Goal: Task Accomplishment & Management: Use online tool/utility

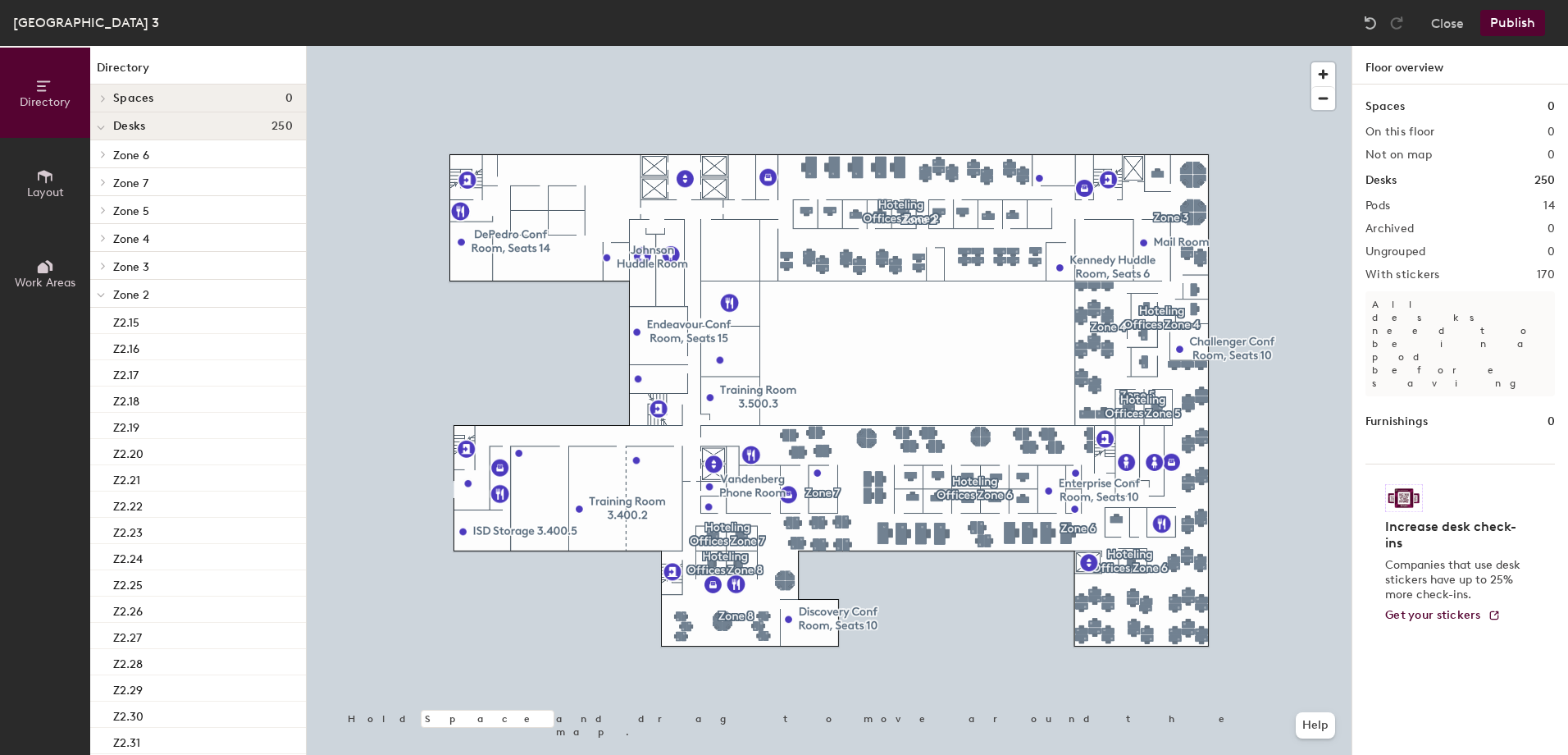
click at [104, 289] on span at bounding box center [100, 295] width 8 height 14
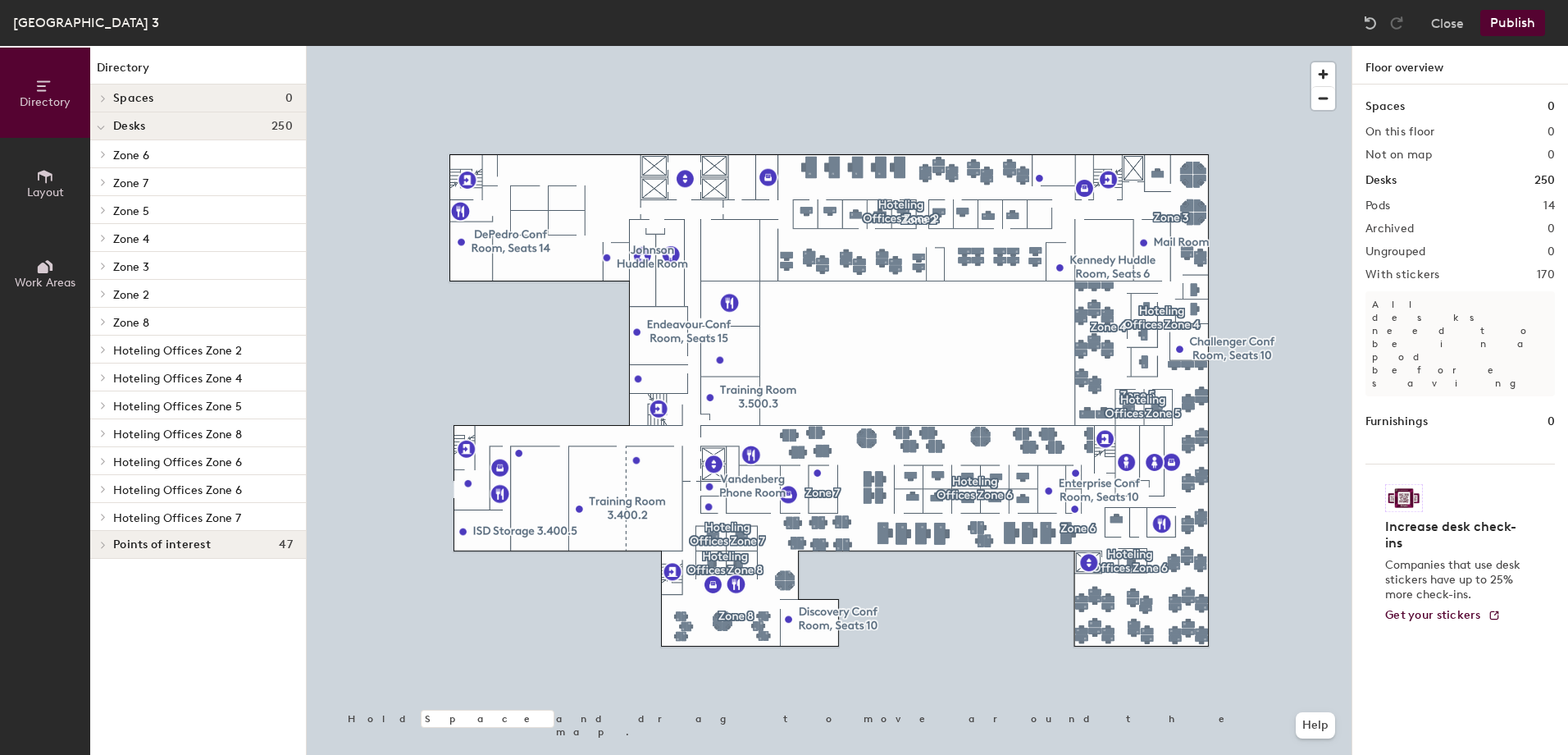
click at [104, 236] on icon at bounding box center [103, 237] width 6 height 8
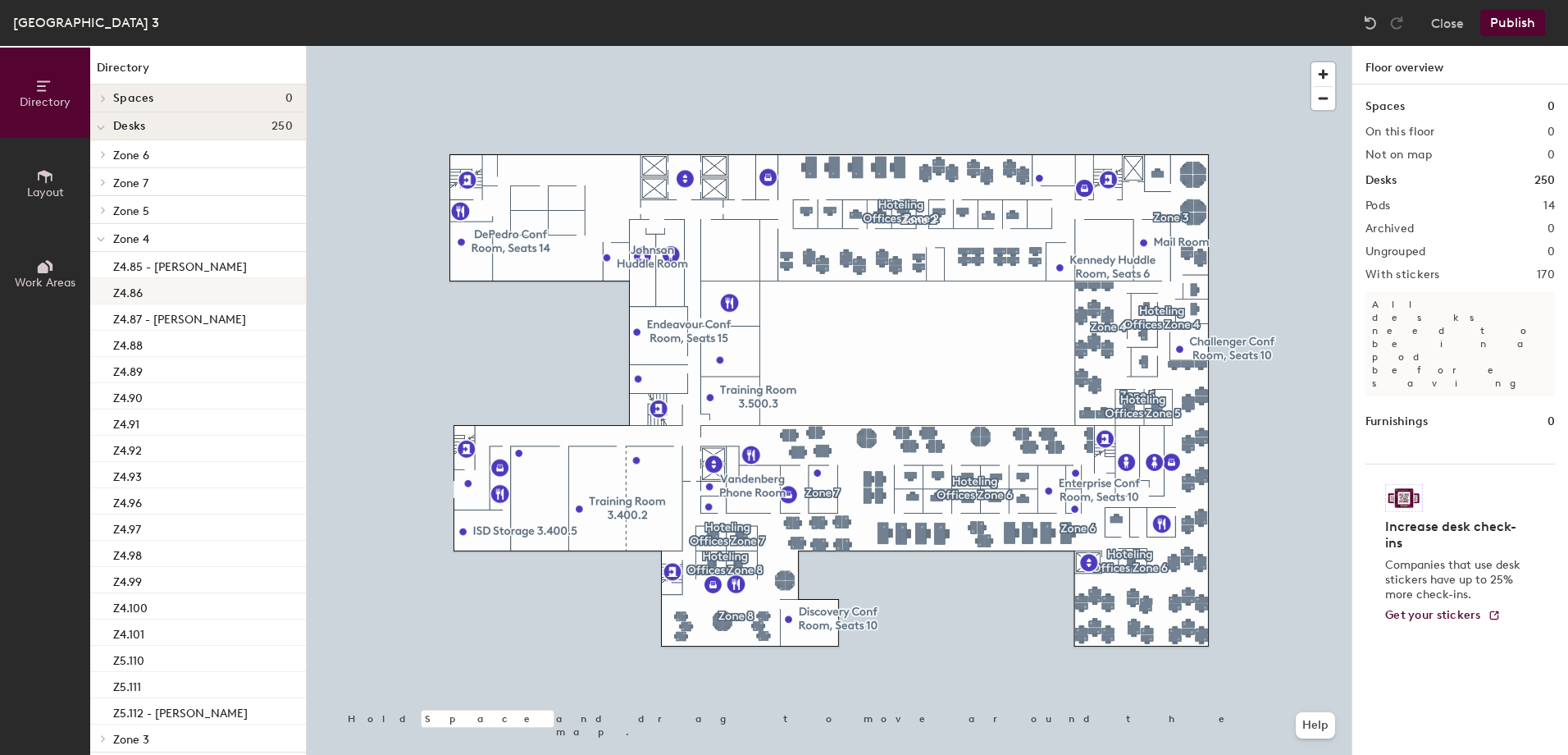
click at [1176, 46] on div at bounding box center [829, 46] width 1045 height 0
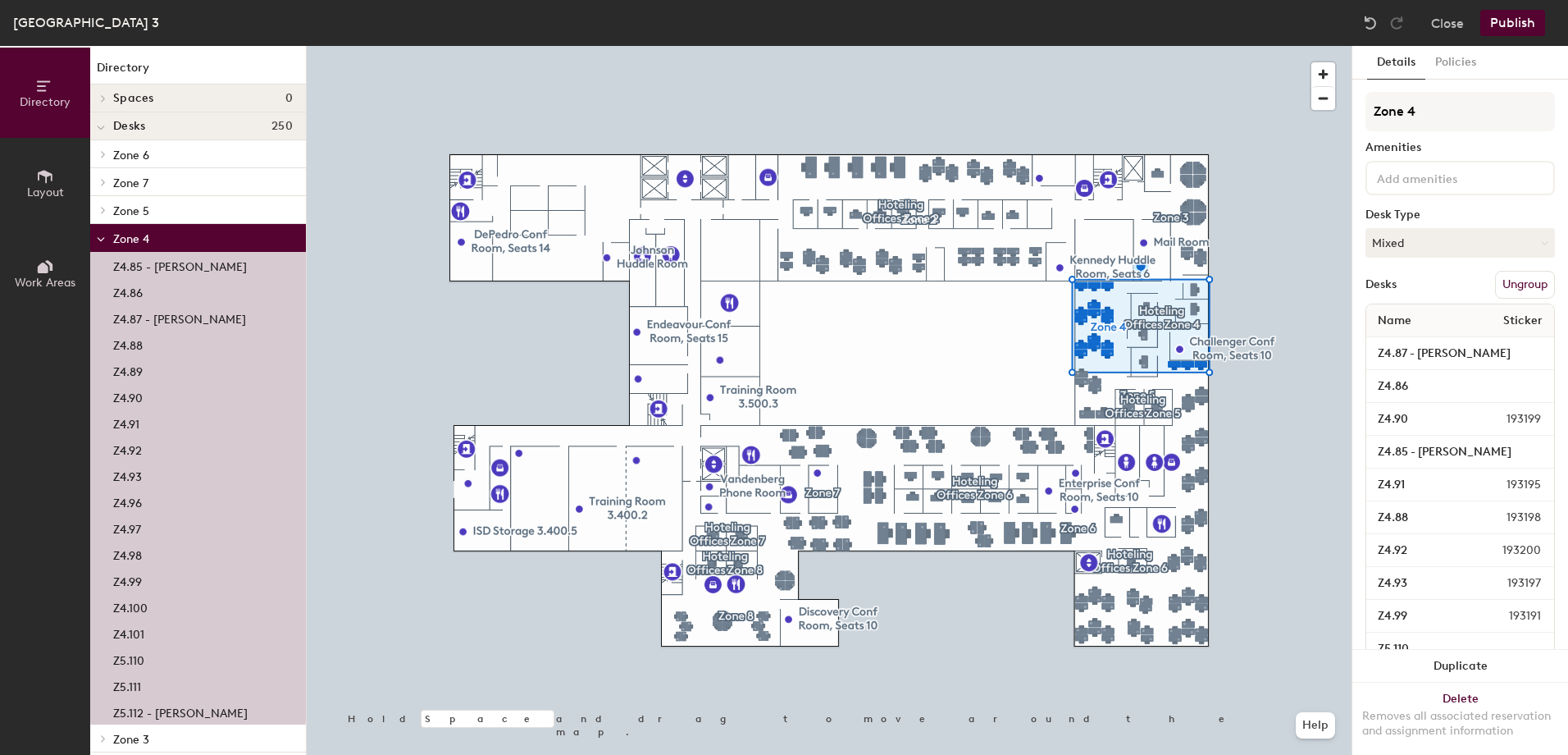
click at [120, 208] on span "Zone 5" at bounding box center [131, 212] width 36 height 14
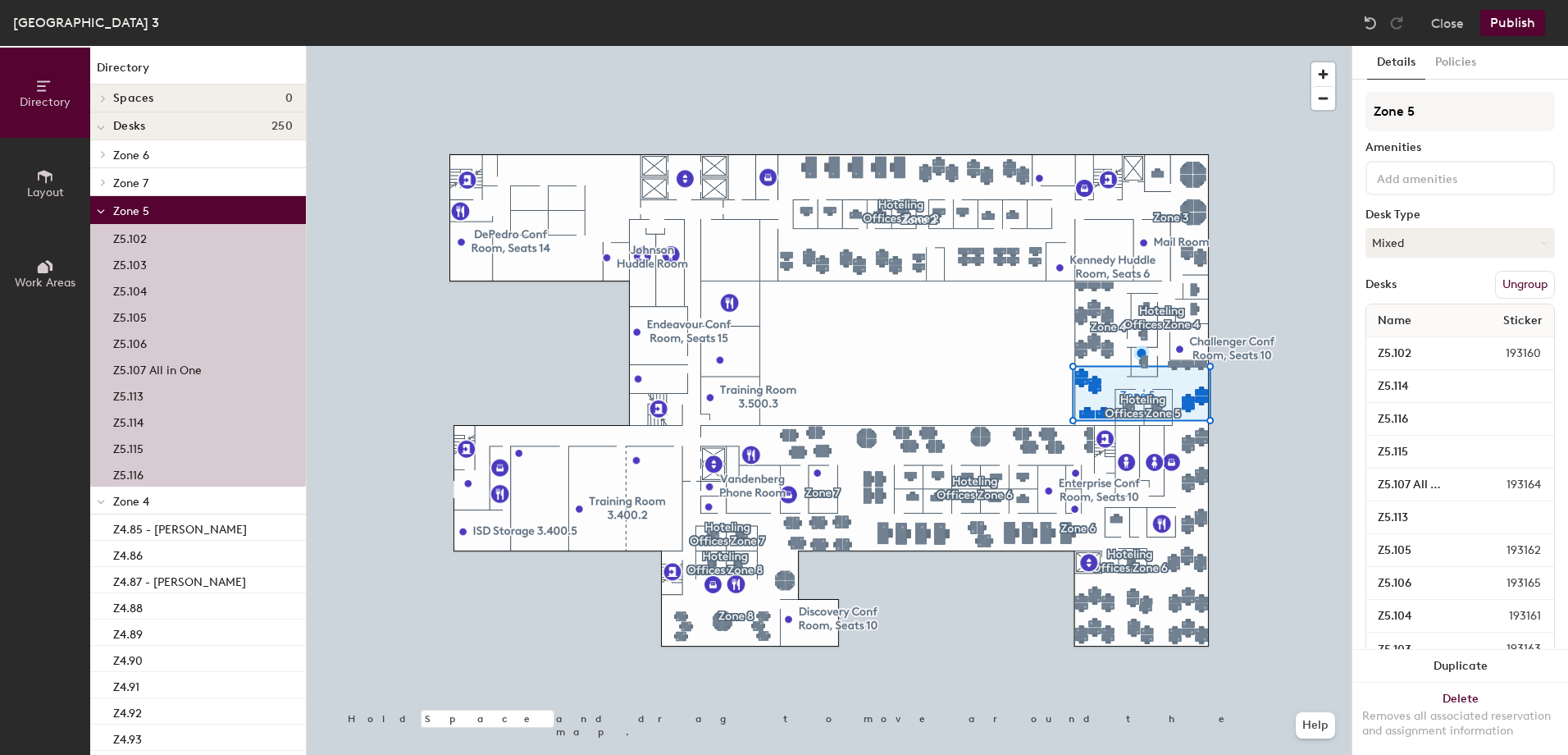
click at [126, 155] on span "Zone 6" at bounding box center [131, 155] width 36 height 14
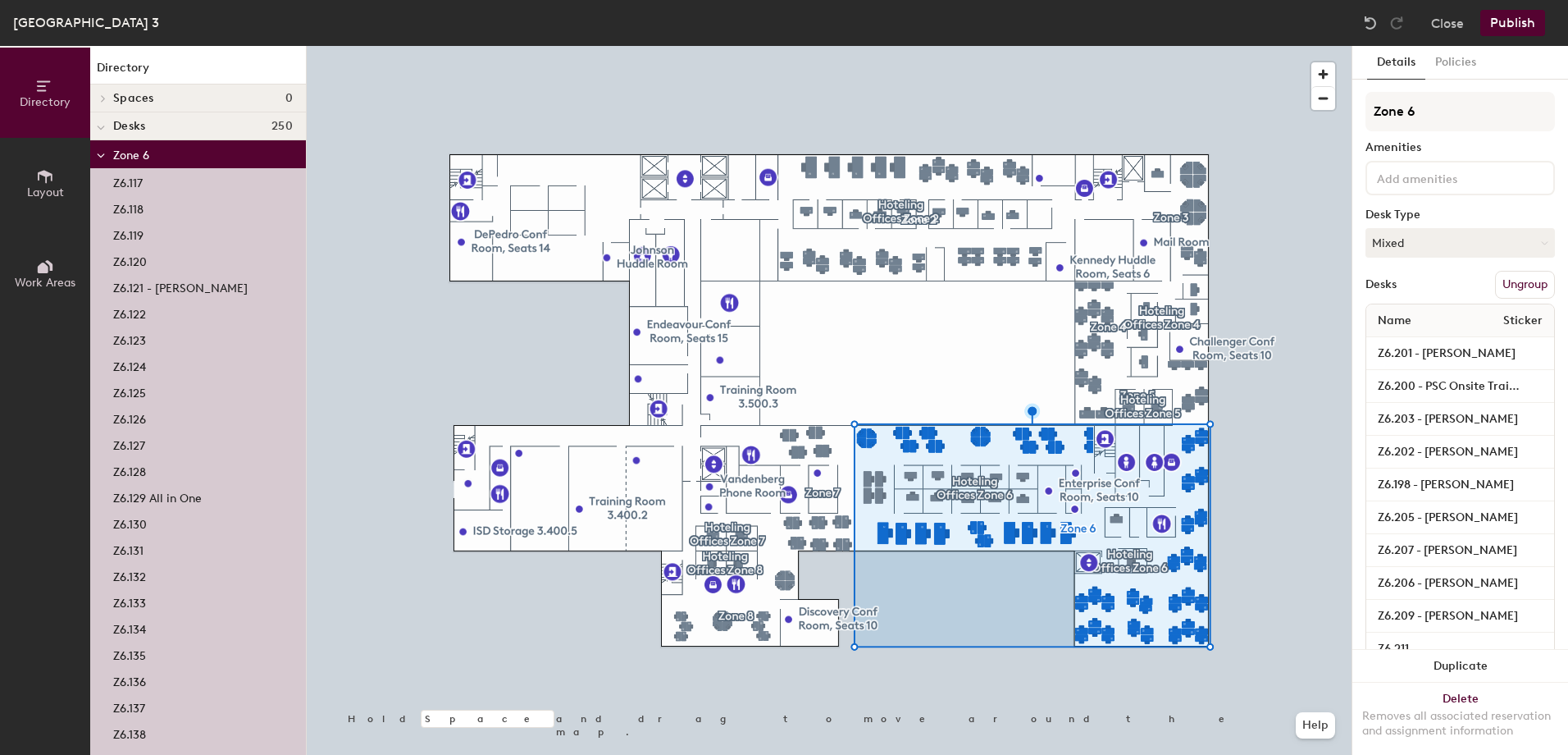
click at [116, 153] on span "Zone 6" at bounding box center [131, 155] width 36 height 14
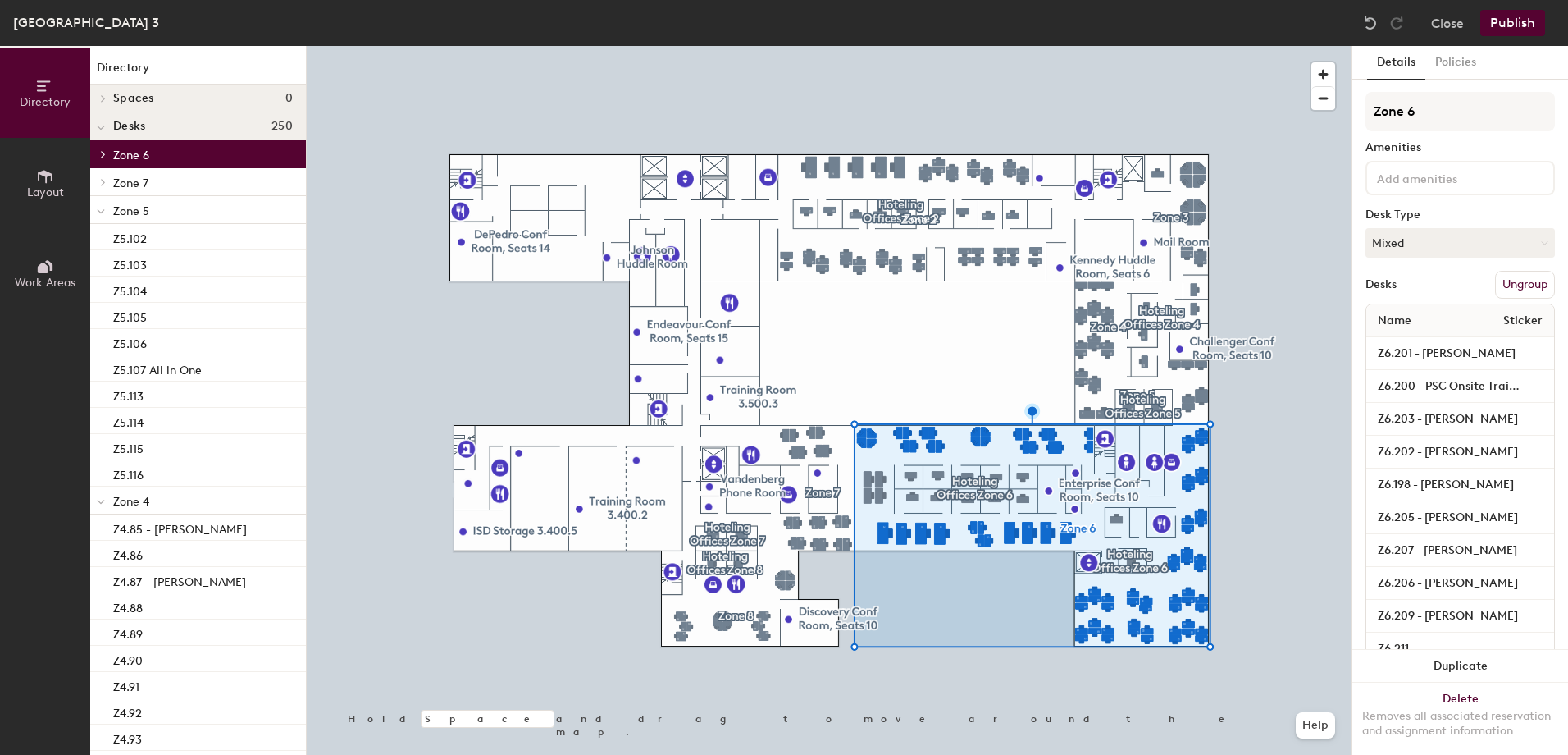
click at [126, 182] on span "Zone 7" at bounding box center [131, 184] width 36 height 14
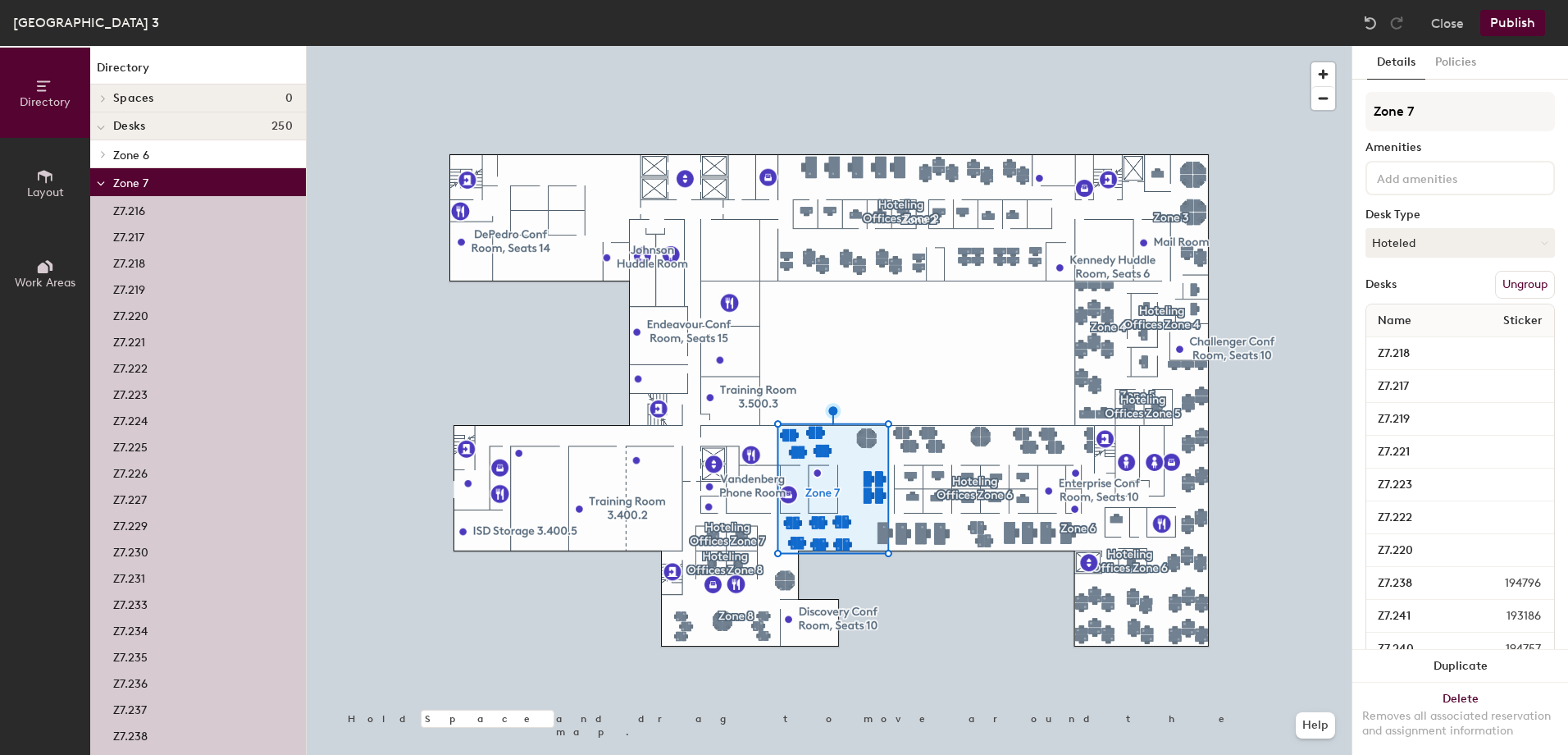
click at [136, 173] on p "Zone 7" at bounding box center [203, 182] width 179 height 21
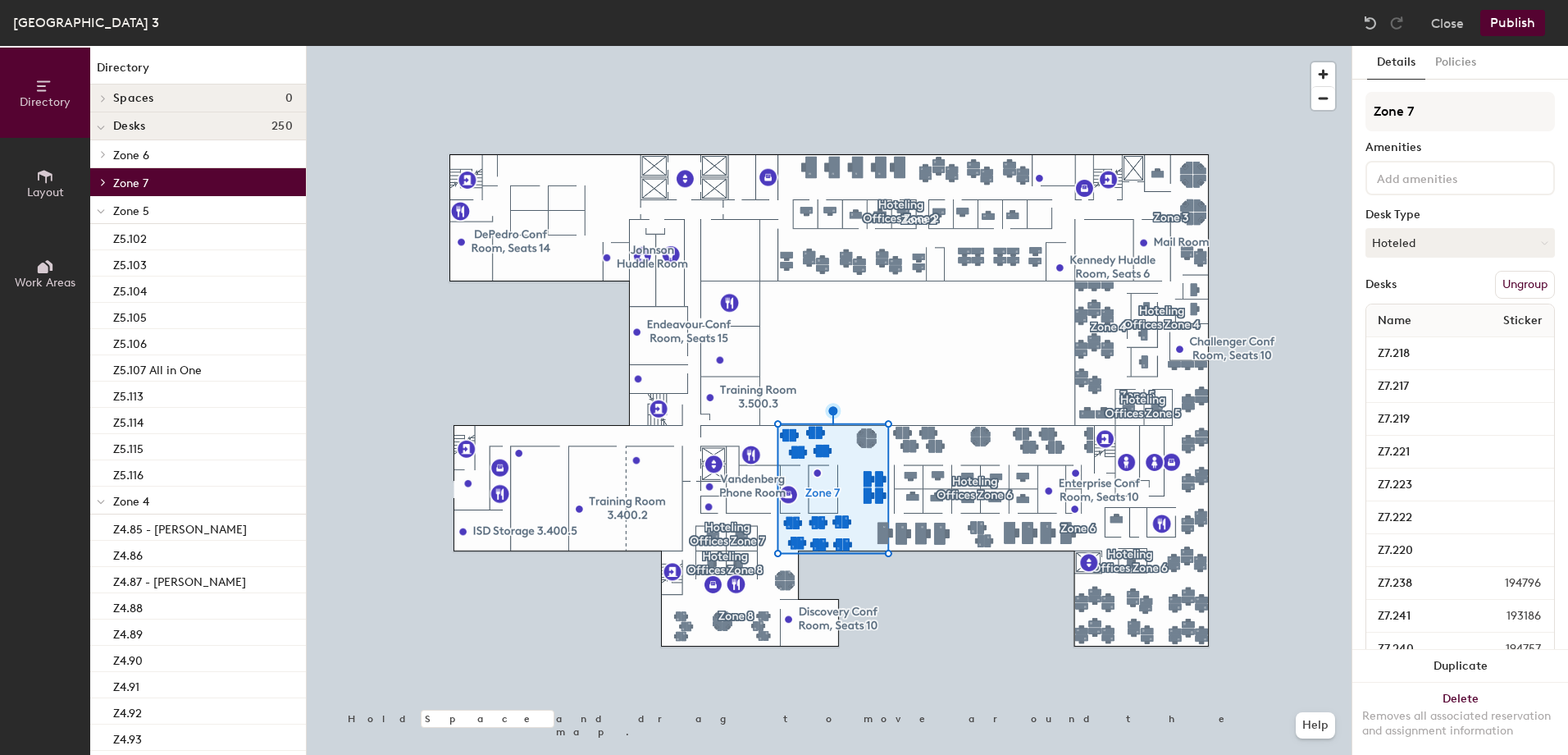
click at [104, 210] on icon at bounding box center [100, 212] width 6 height 4
click at [99, 236] on span at bounding box center [100, 239] width 8 height 14
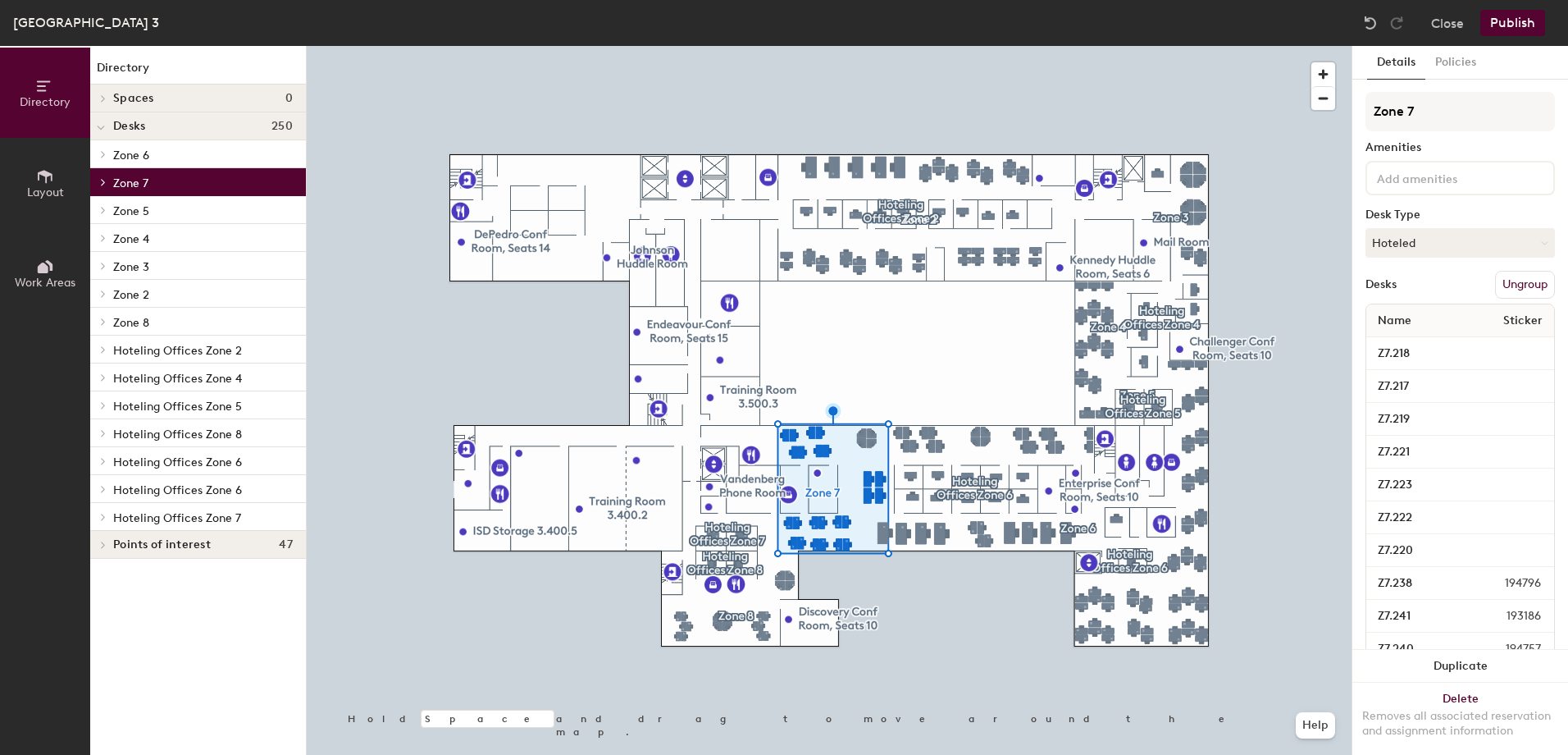
click at [107, 319] on span at bounding box center [103, 321] width 14 height 8
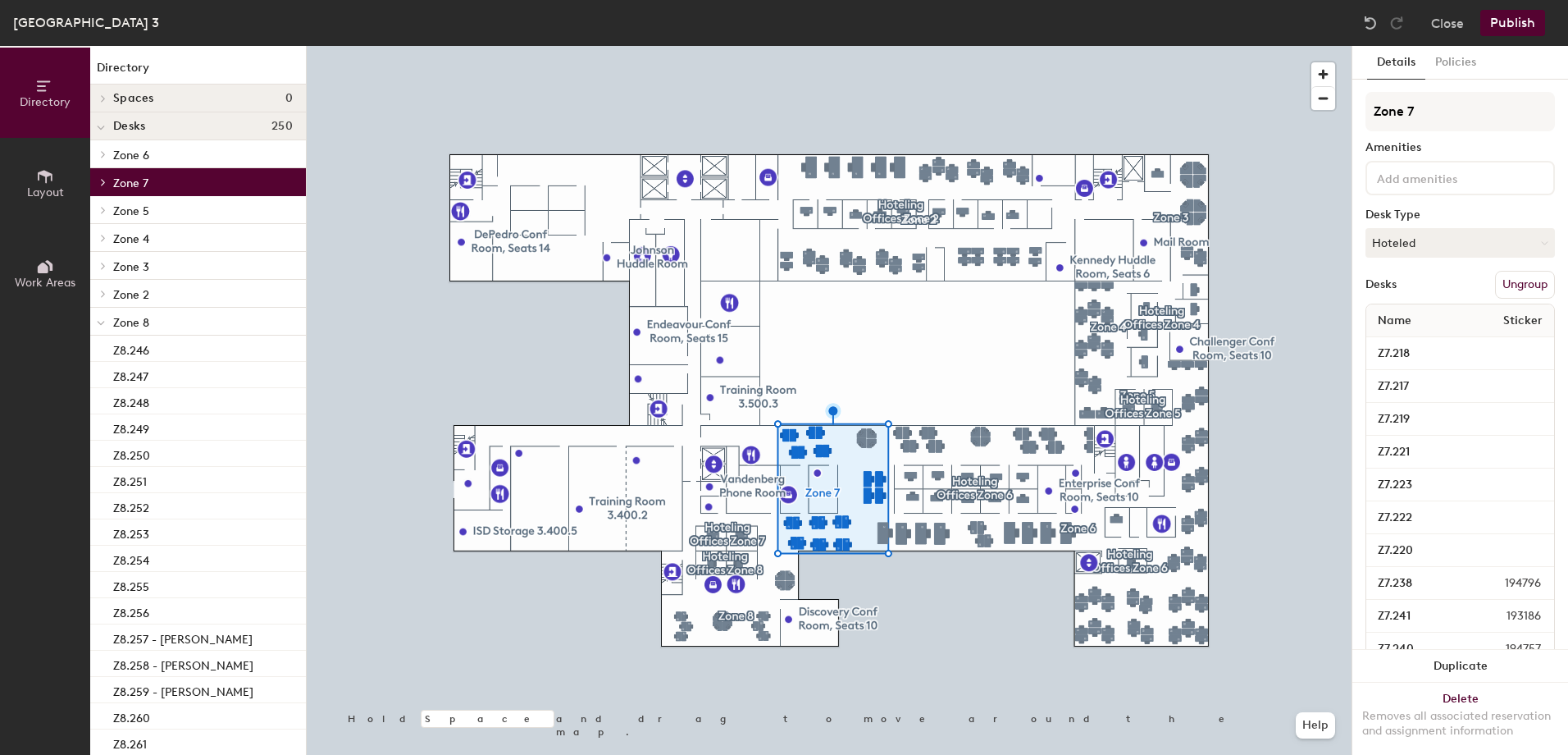
click at [137, 323] on span "Zone 8" at bounding box center [131, 323] width 36 height 14
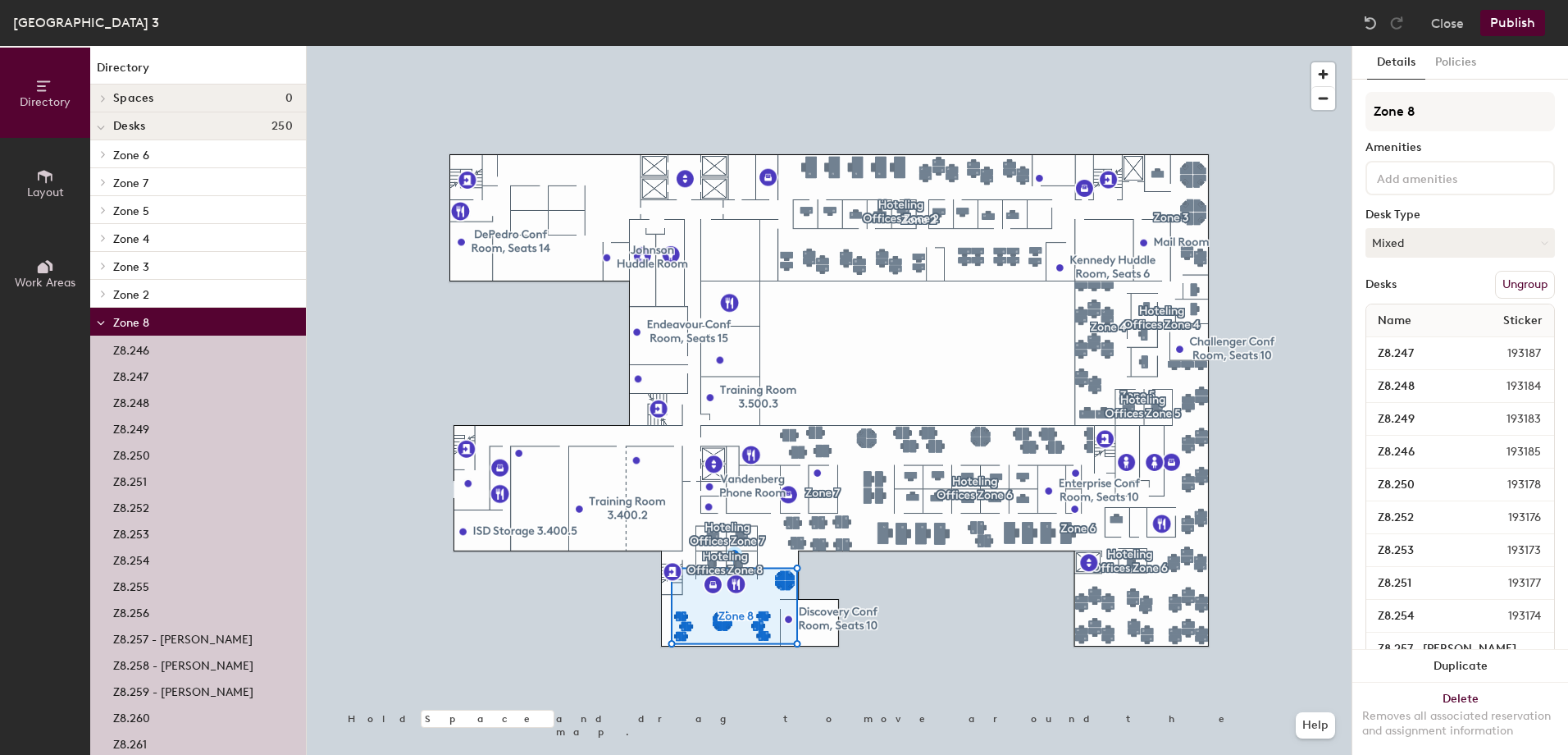
click at [137, 323] on span "Zone 8" at bounding box center [131, 323] width 36 height 14
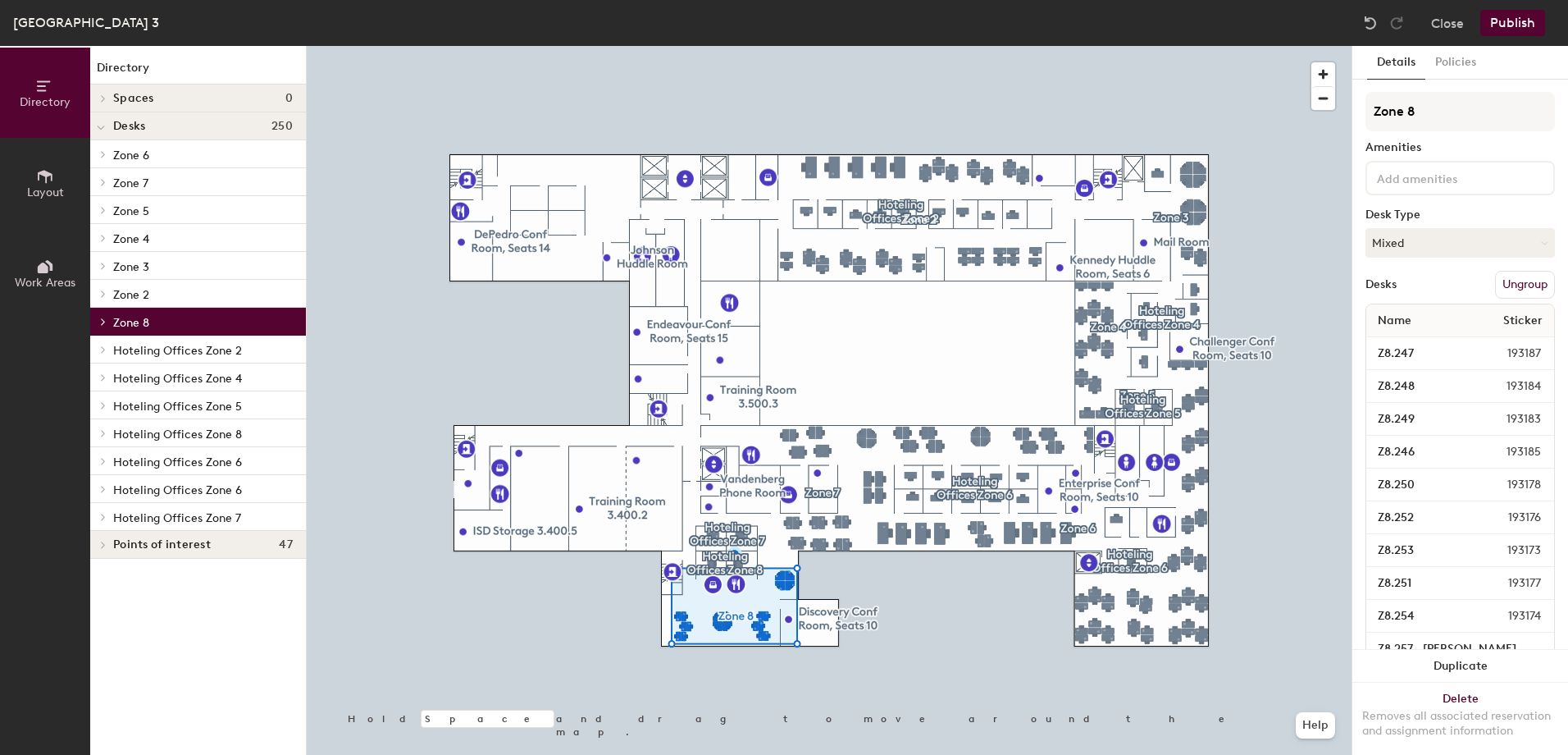
click at [117, 319] on span "Zone 8" at bounding box center [131, 323] width 36 height 14
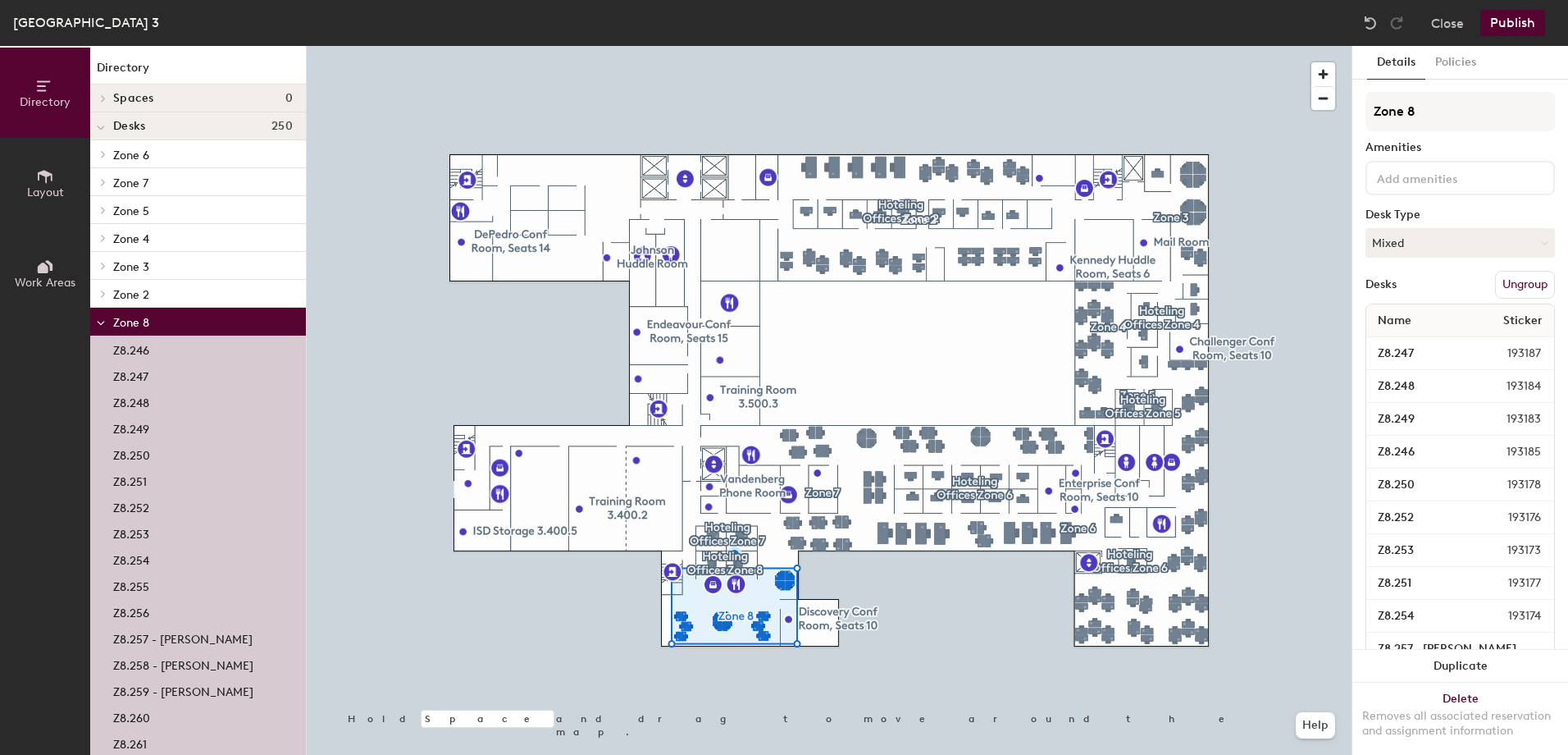
click at [137, 183] on span "Zone 7" at bounding box center [131, 184] width 36 height 14
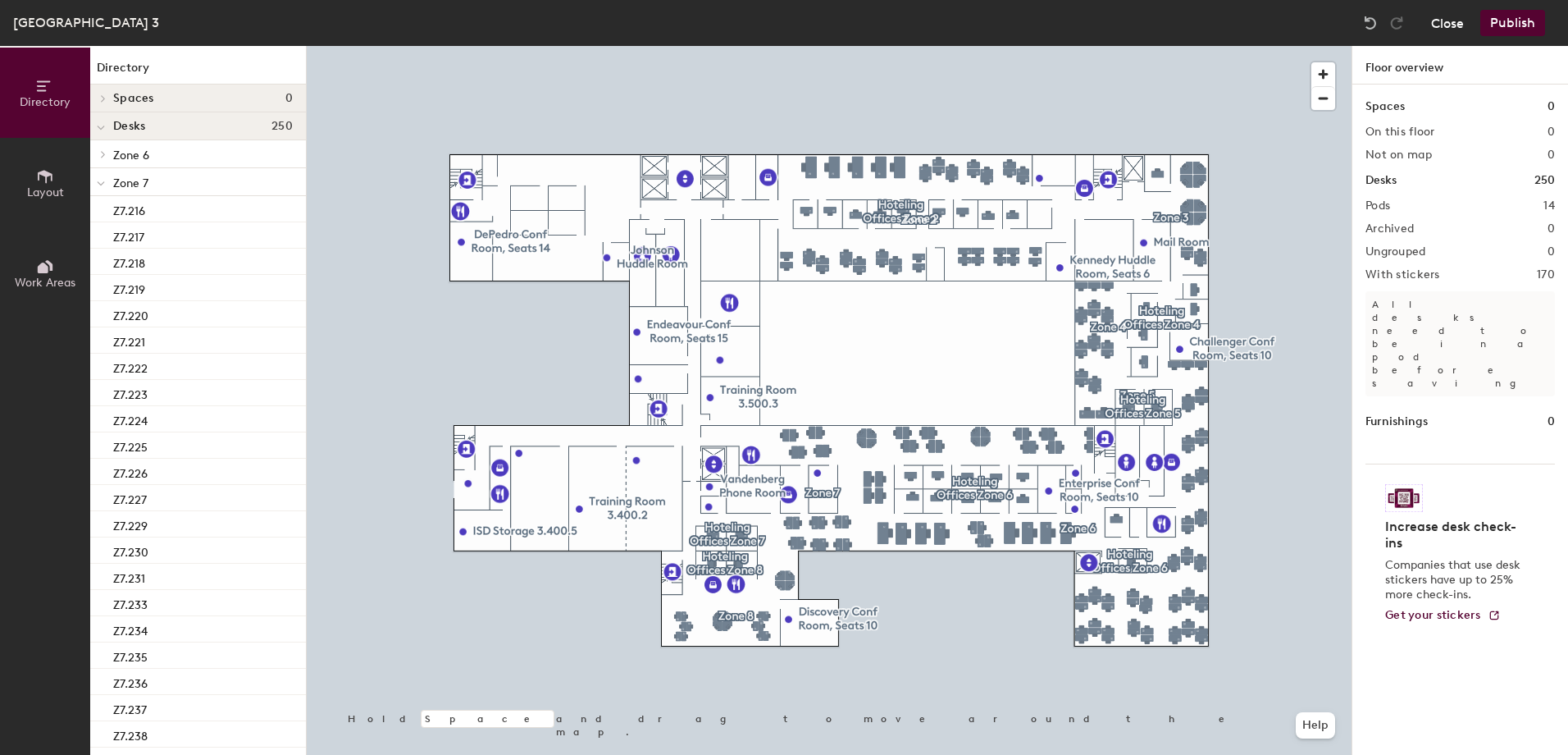
click at [1445, 18] on button "Close" at bounding box center [1448, 22] width 33 height 26
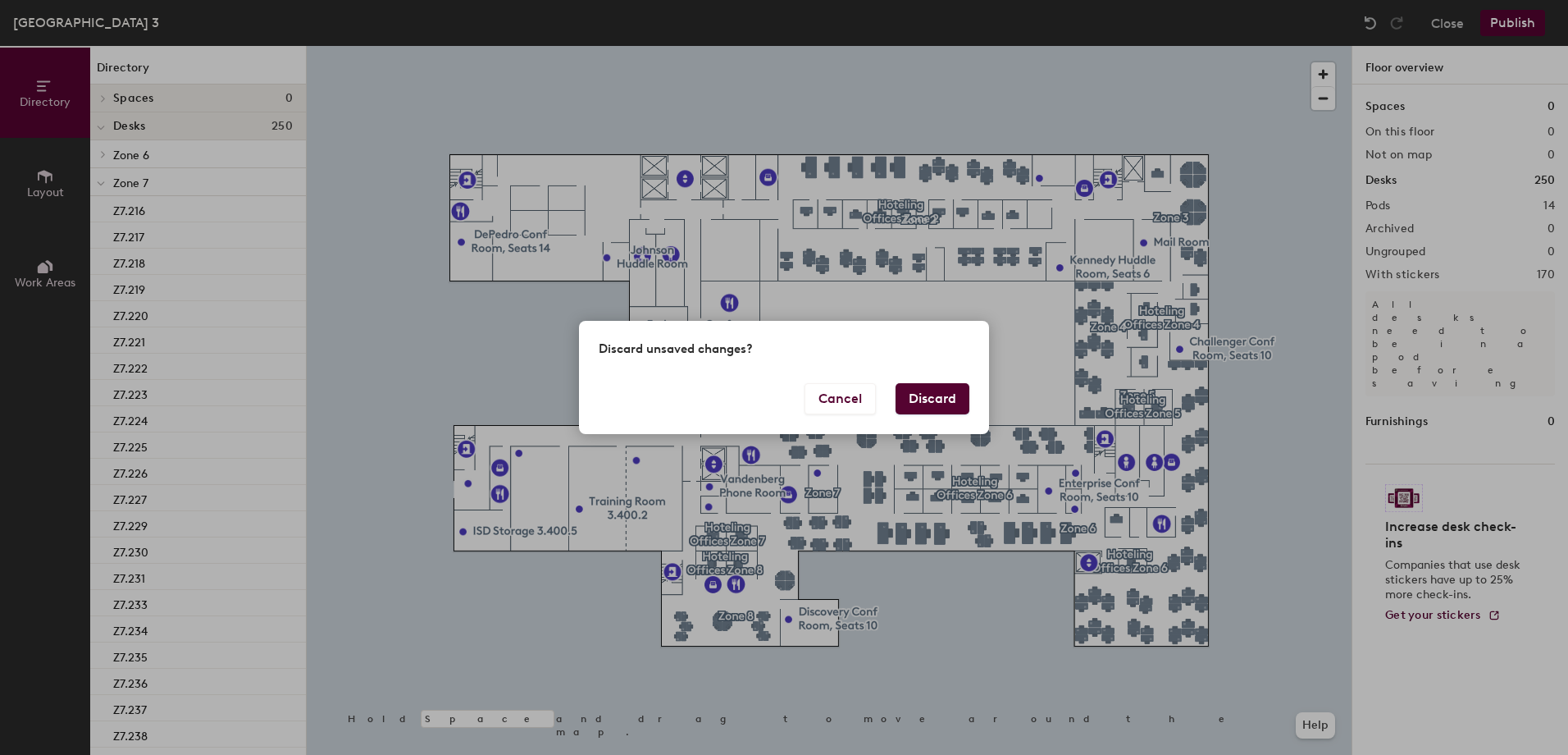
click at [948, 396] on button "Discard" at bounding box center [933, 398] width 74 height 31
